Goal: Check status: Check status

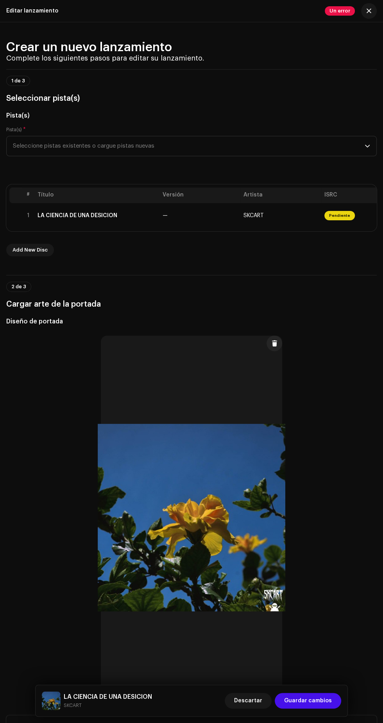
click at [30, 13] on div "Editar lanzamiento" at bounding box center [32, 11] width 52 height 6
click at [369, 11] on span "button" at bounding box center [368, 11] width 5 height 6
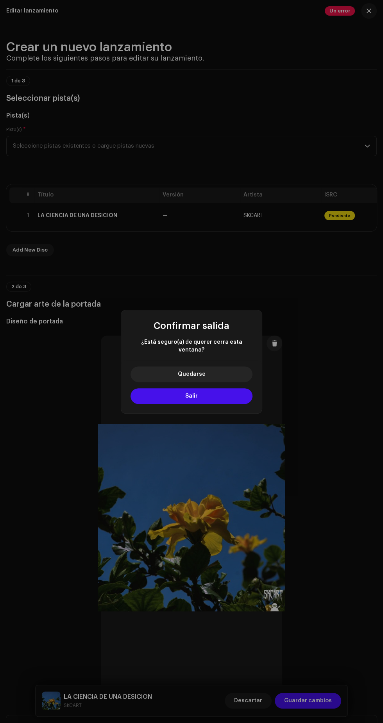
click at [228, 393] on button "Salir" at bounding box center [191, 396] width 122 height 16
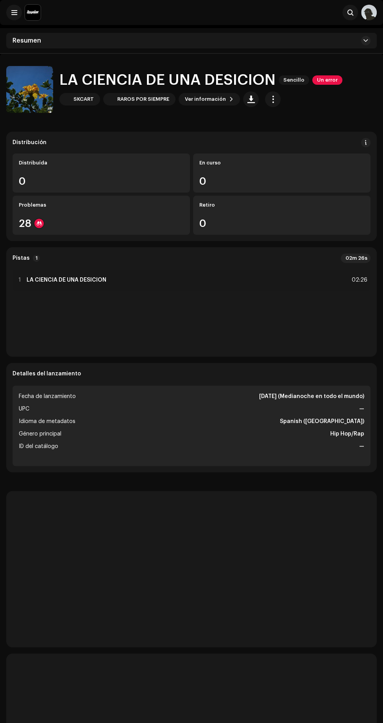
click at [13, 13] on span at bounding box center [14, 12] width 6 height 6
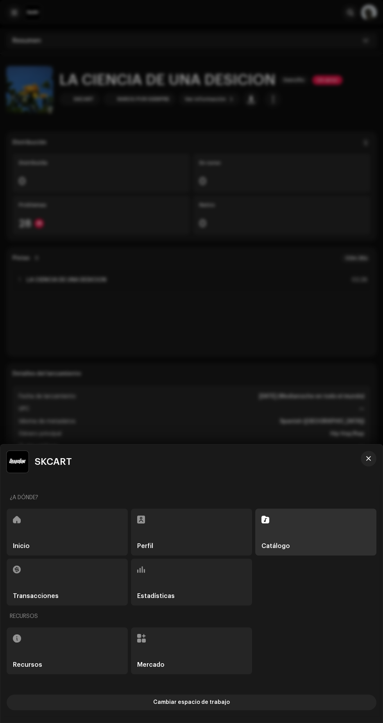
click at [79, 513] on div "Inicio" at bounding box center [67, 532] width 121 height 47
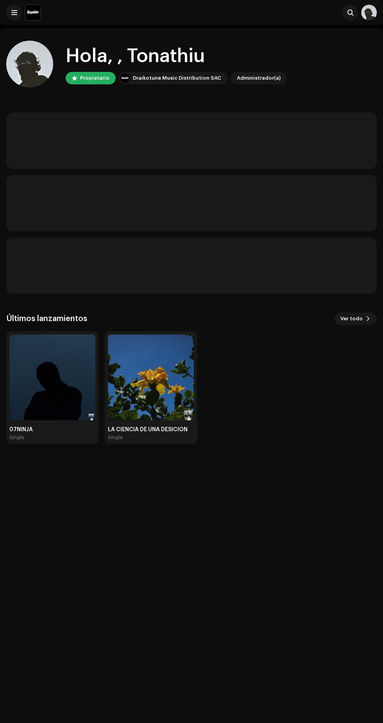
click at [22, 384] on img at bounding box center [52, 377] width 86 height 86
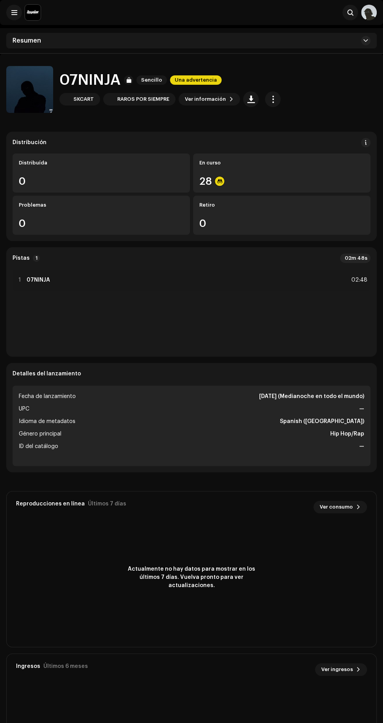
click at [238, 180] on div "28" at bounding box center [281, 181] width 165 height 10
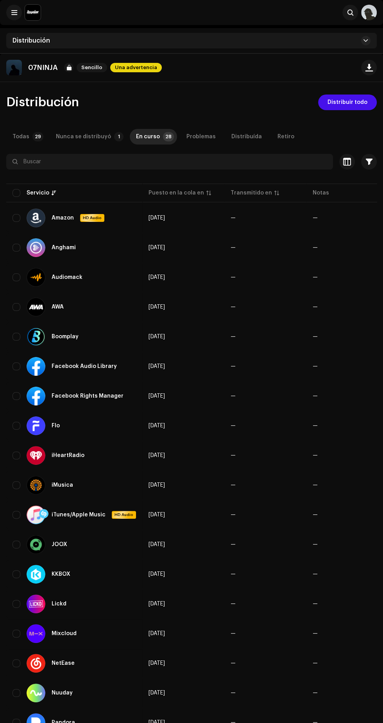
scroll to position [0, 130]
